Goal: Information Seeking & Learning: Learn about a topic

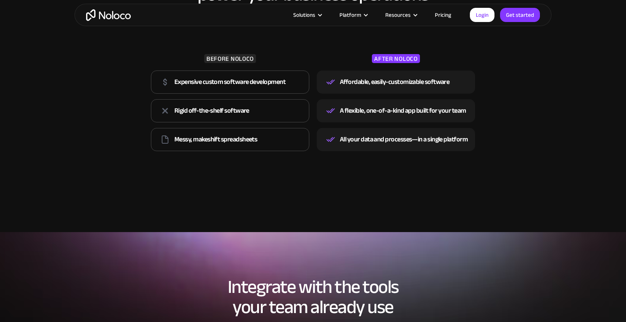
scroll to position [1171, 0]
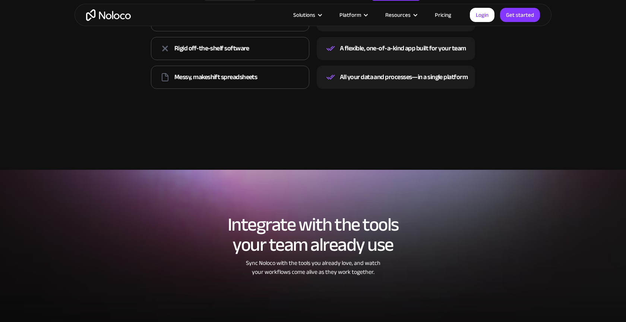
click at [447, 16] on link "Pricing" at bounding box center [443, 15] width 35 height 10
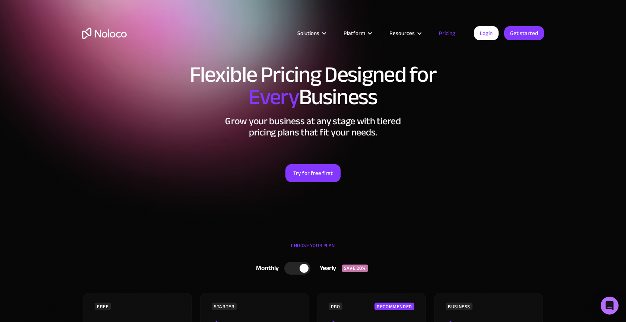
scroll to position [142, 0]
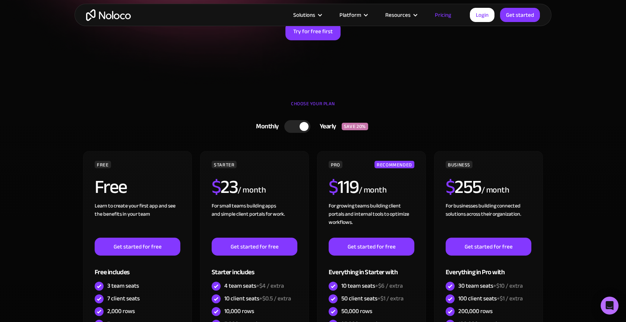
click at [296, 124] on div at bounding box center [297, 126] width 26 height 13
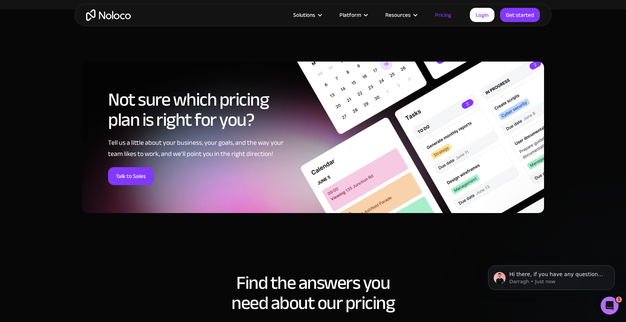
scroll to position [3109, 0]
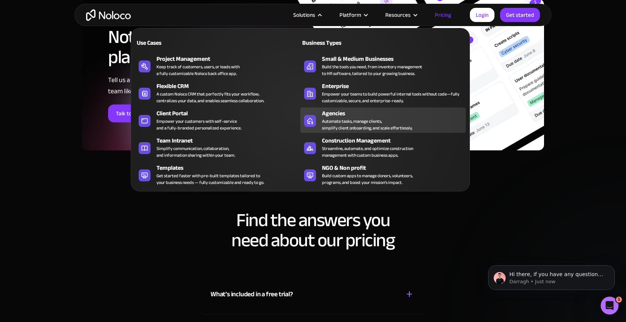
click at [345, 119] on div "Automate tasks, manage clients, simplify client onboarding, and scale effortles…" at bounding box center [367, 124] width 91 height 13
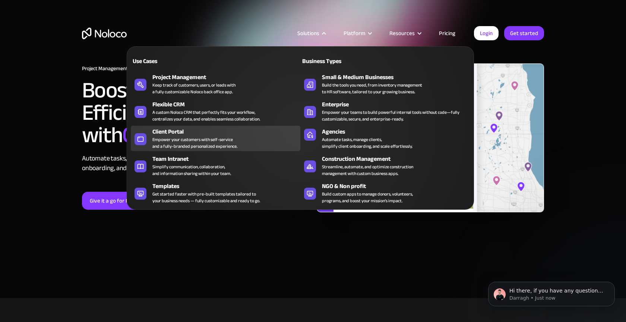
click at [194, 127] on div "Client Portal" at bounding box center [227, 131] width 151 height 9
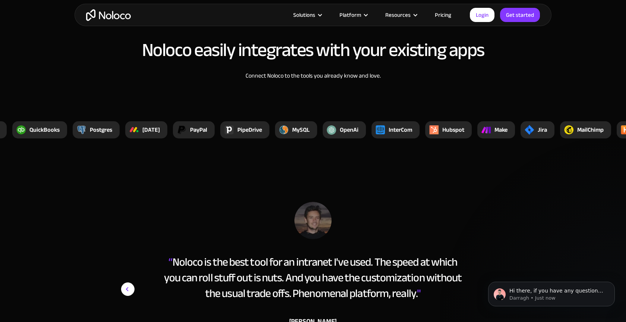
scroll to position [2815, 0]
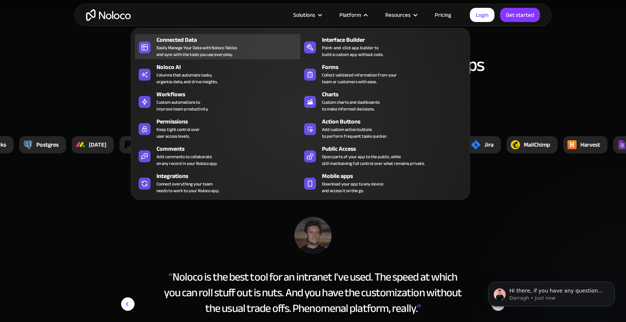
click at [232, 46] on div "Easily Manage Your Data with Noloco Tables and sync with the tools you use ever…" at bounding box center [197, 50] width 81 height 13
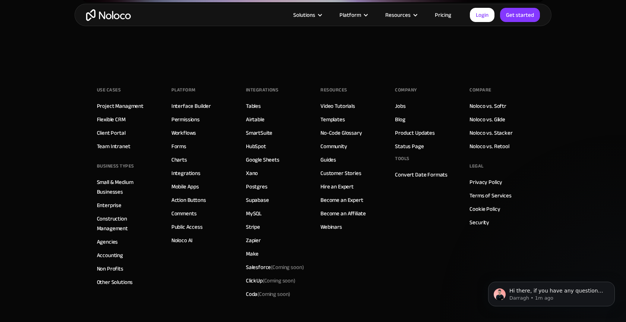
scroll to position [2035, 0]
click at [190, 168] on link "Integrations" at bounding box center [186, 173] width 29 height 10
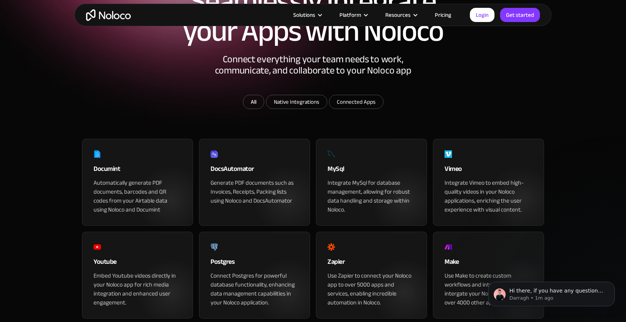
scroll to position [80, 0]
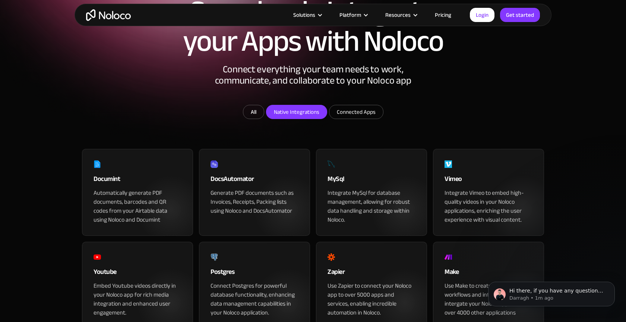
click at [299, 119] on input "Native Integrations" at bounding box center [297, 111] width 60 height 13
checkbox input "true"
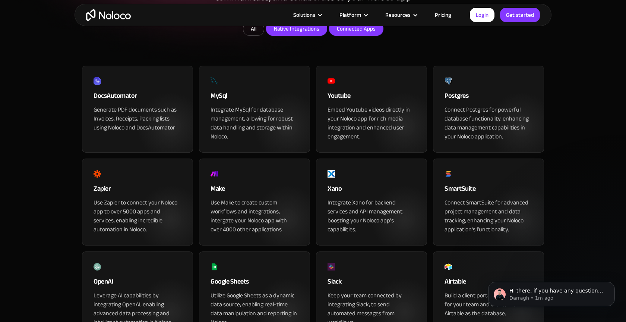
scroll to position [147, 0]
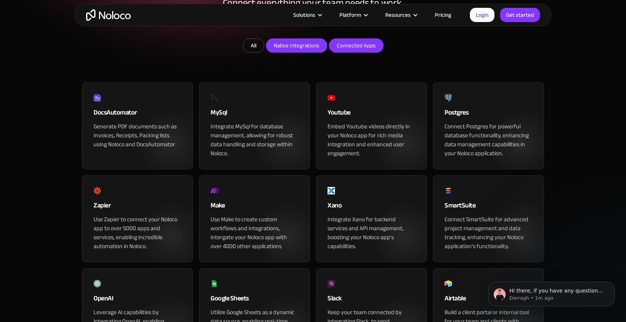
click at [327, 52] on input "Connected Apps" at bounding box center [297, 45] width 60 height 13
checkbox input "true"
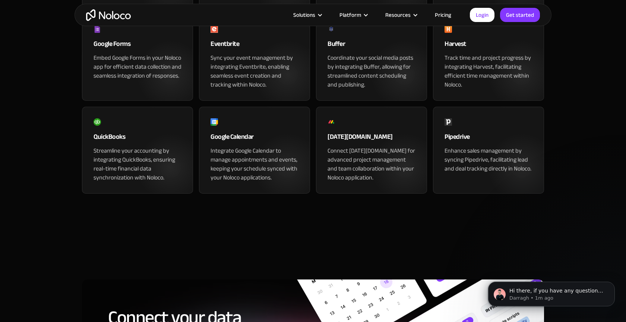
scroll to position [978, 0]
